Goal: Task Accomplishment & Management: Use online tool/utility

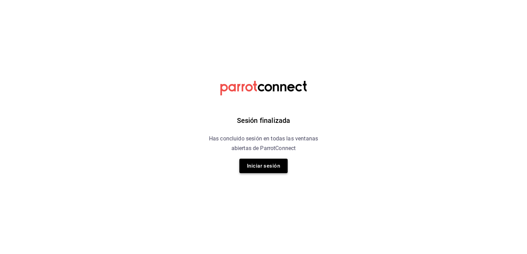
click at [272, 165] on button "Iniciar sesión" at bounding box center [263, 166] width 48 height 14
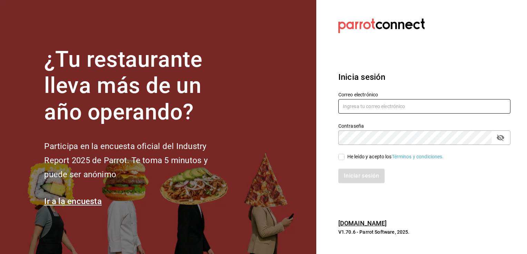
type input "[EMAIL_ADDRESS][DOMAIN_NAME]"
click at [339, 159] on input "He leído y acepto los Términos y condiciones." at bounding box center [341, 157] width 6 height 6
checkbox input "true"
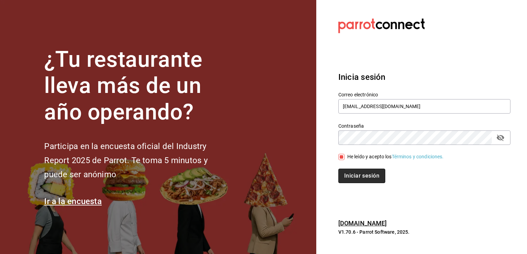
click at [356, 181] on button "Iniciar sesión" at bounding box center [361, 176] width 47 height 14
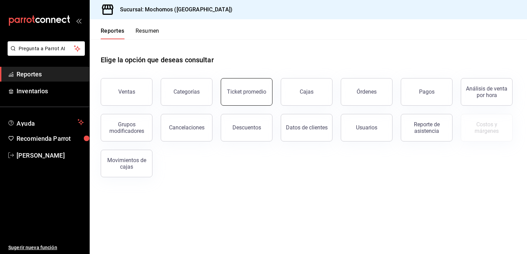
click at [249, 88] on button "Ticket promedio" at bounding box center [247, 92] width 52 height 28
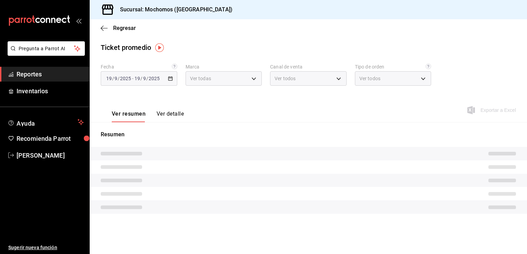
type input "81a909d9-58c5-46d1-b07d-4106a63ec642"
type input "PARROT,UBER_EATS,RAPPI,DIDI_FOOD,ONLINE"
type input "4757a820-eeb2-41c4-a2a2-ff7184acdd23,e3c18427-67e3-456a-aa48-e63191ec6ccf,aa1fd…"
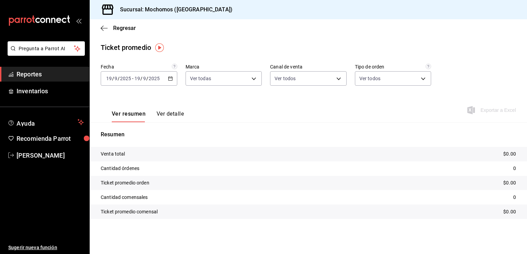
click at [168, 78] on \(Stroke\) "button" at bounding box center [170, 79] width 4 height 4
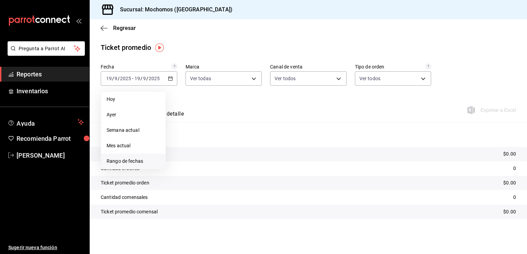
click at [130, 162] on span "Rango de fechas" at bounding box center [133, 161] width 53 height 7
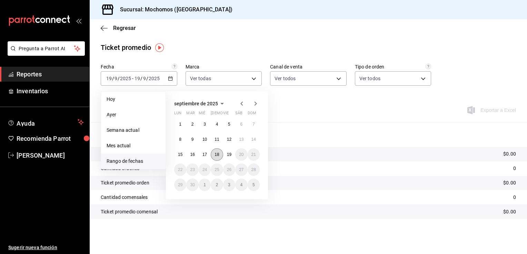
click at [216, 154] on abbr "18" at bounding box center [216, 154] width 4 height 5
click at [232, 156] on button "19" at bounding box center [229, 155] width 12 height 12
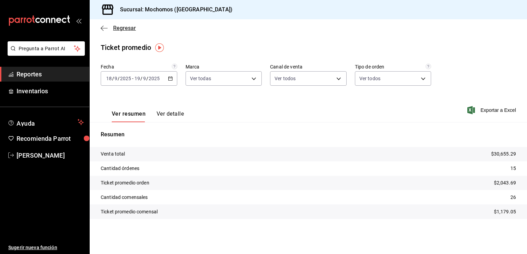
click at [114, 28] on span "Regresar" at bounding box center [124, 28] width 23 height 7
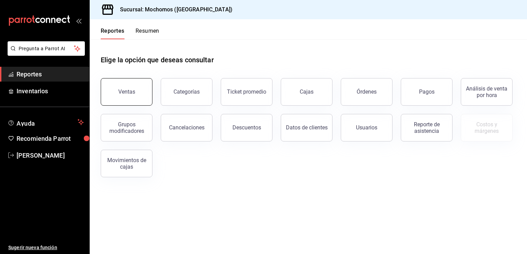
click at [119, 90] on button "Ventas" at bounding box center [127, 92] width 52 height 28
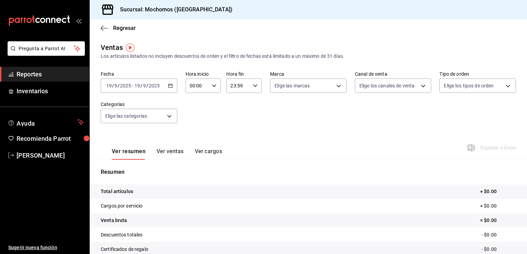
click at [168, 85] on icon "button" at bounding box center [170, 85] width 5 height 5
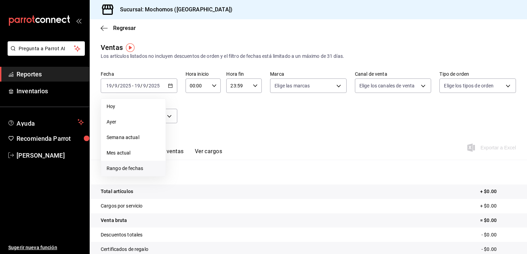
click at [123, 171] on span "Rango de fechas" at bounding box center [133, 168] width 53 height 7
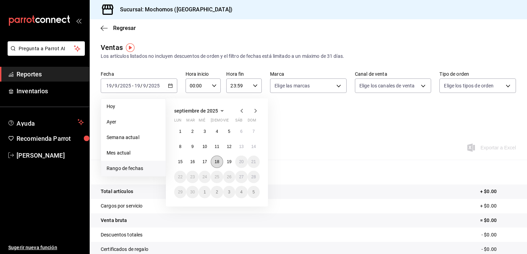
click at [219, 159] on button "18" at bounding box center [217, 162] width 12 height 12
click at [227, 161] on abbr "19" at bounding box center [229, 162] width 4 height 5
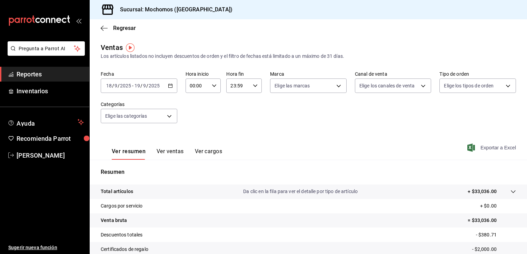
click at [484, 147] on span "Exportar a Excel" at bounding box center [492, 148] width 47 height 8
click at [117, 27] on span "Regresar" at bounding box center [124, 28] width 23 height 7
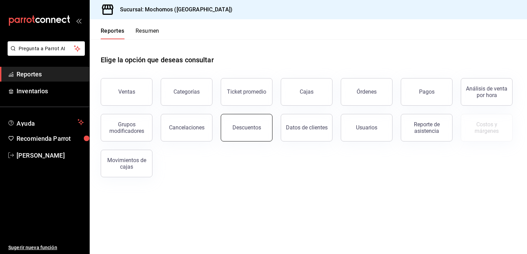
click at [231, 121] on button "Descuentos" at bounding box center [247, 128] width 52 height 28
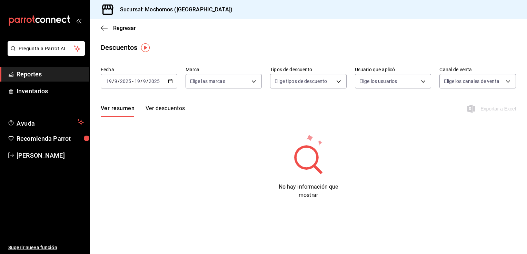
click at [170, 80] on \(Stroke\) "button" at bounding box center [170, 82] width 4 height 4
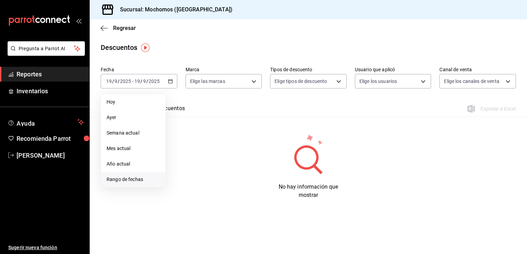
click at [121, 179] on span "Rango de fechas" at bounding box center [133, 179] width 53 height 7
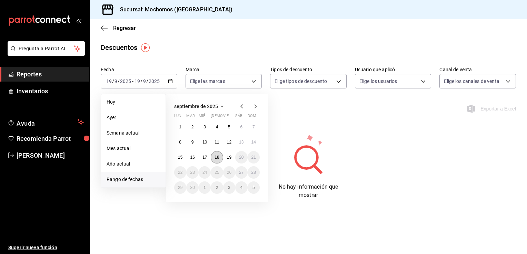
click at [216, 159] on abbr "18" at bounding box center [216, 157] width 4 height 5
click at [228, 158] on abbr "19" at bounding box center [229, 157] width 4 height 5
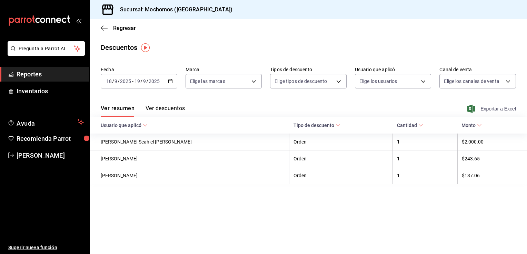
click at [488, 109] on span "Exportar a Excel" at bounding box center [492, 109] width 47 height 8
